Goal: Information Seeking & Learning: Learn about a topic

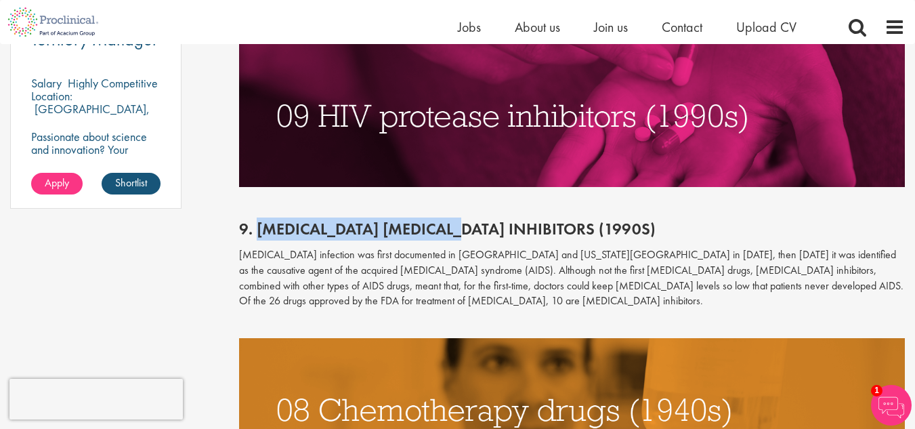
drag, startPoint x: 256, startPoint y: 229, endPoint x: 453, endPoint y: 233, distance: 197.2
click at [453, 233] on span "9. [MEDICAL_DATA] [MEDICAL_DATA] inhibitors (1990s)" at bounding box center [447, 228] width 417 height 21
copy span "[MEDICAL_DATA] [MEDICAL_DATA] inhibitors"
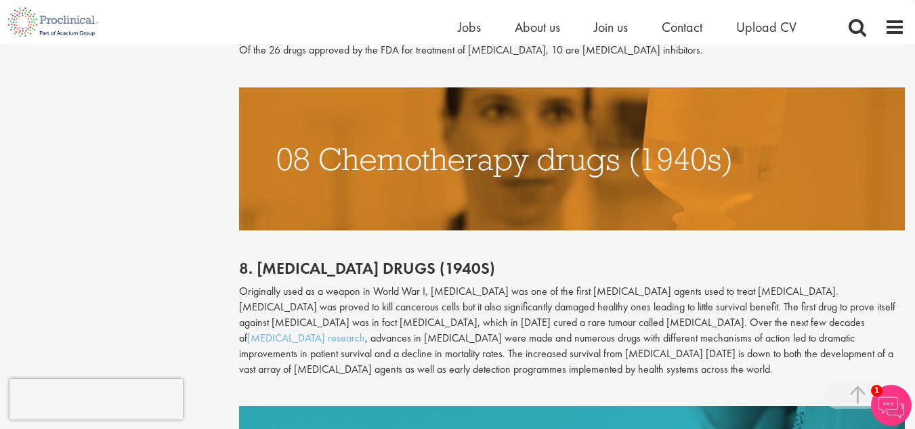
scroll to position [1355, 0]
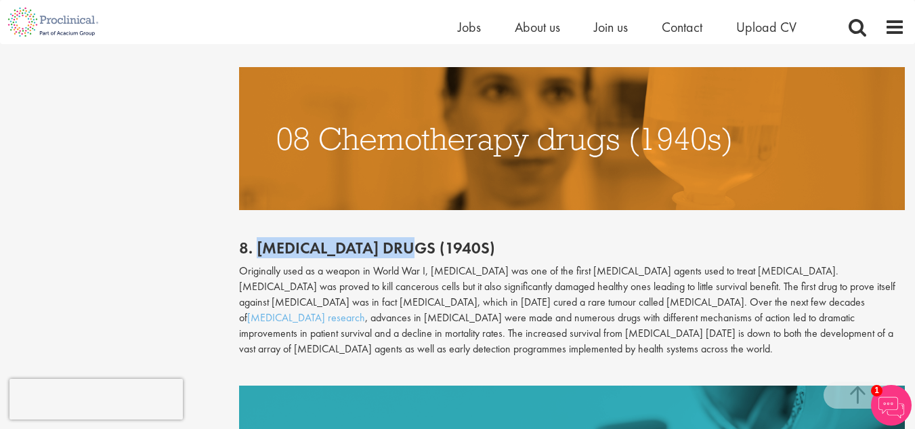
drag, startPoint x: 258, startPoint y: 245, endPoint x: 433, endPoint y: 242, distance: 174.8
click at [433, 242] on h2 "8. [MEDICAL_DATA] drugs (1940s)" at bounding box center [572, 248] width 666 height 18
copy h2 "[MEDICAL_DATA] drugs"
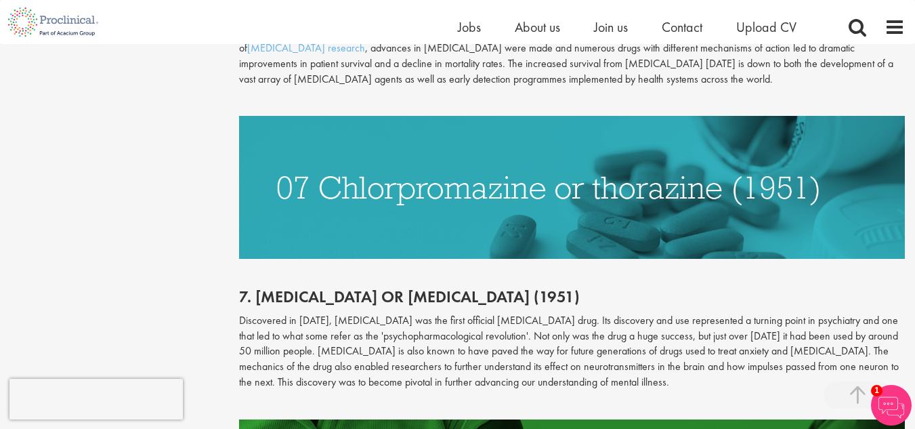
scroll to position [1626, 0]
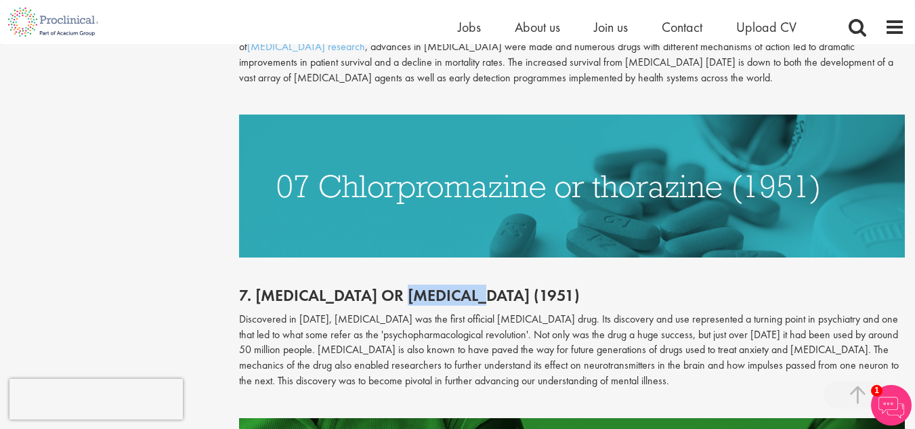
drag, startPoint x: 425, startPoint y: 292, endPoint x: 513, endPoint y: 299, distance: 87.7
click at [513, 299] on h2 "7. [MEDICAL_DATA] or [MEDICAL_DATA] (1951)" at bounding box center [572, 296] width 666 height 18
copy h2 "[MEDICAL_DATA]"
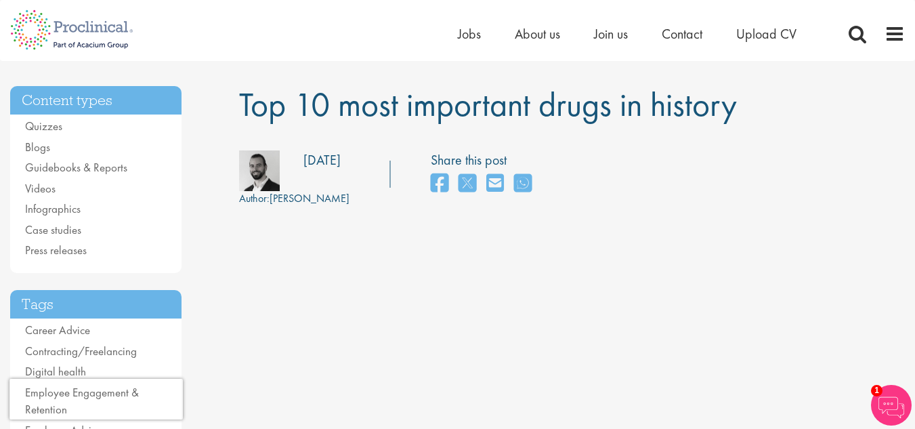
scroll to position [0, 0]
